Goal: Navigation & Orientation: Understand site structure

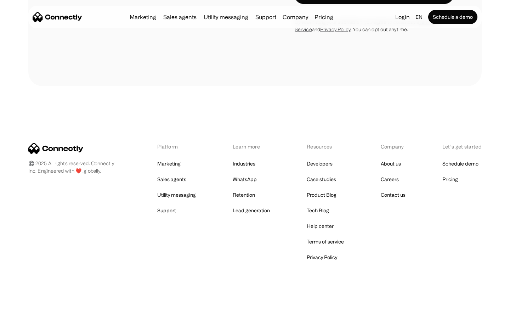
scroll to position [2519, 0]
